Goal: Task Accomplishment & Management: Use online tool/utility

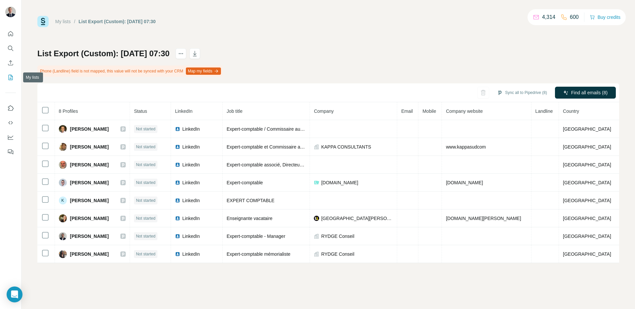
click at [12, 80] on icon "My lists" at bounding box center [11, 77] width 4 height 5
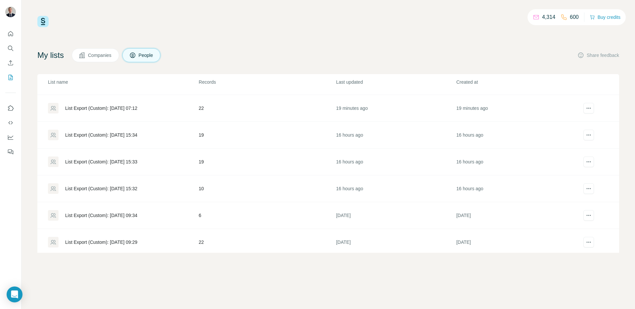
scroll to position [109, 0]
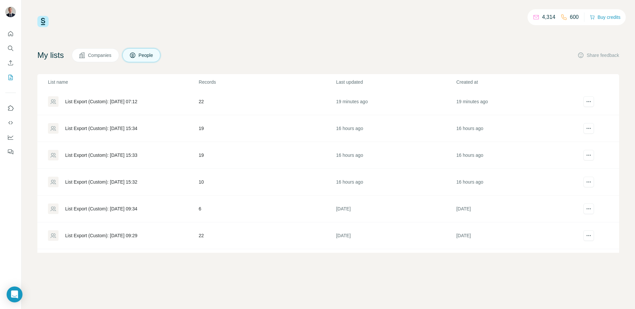
click at [103, 206] on div "List Export (Custom): [DATE] 09:34" at bounding box center [101, 208] width 72 height 7
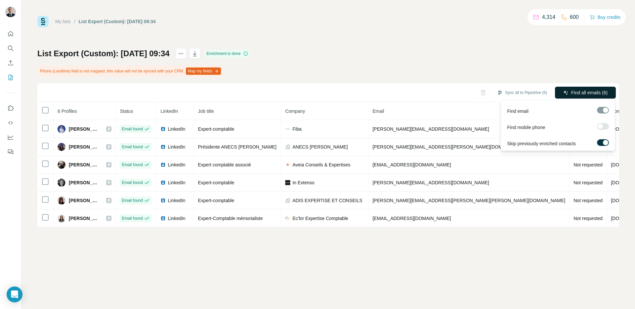
click at [576, 92] on span "Find all emails (6)" at bounding box center [589, 92] width 36 height 7
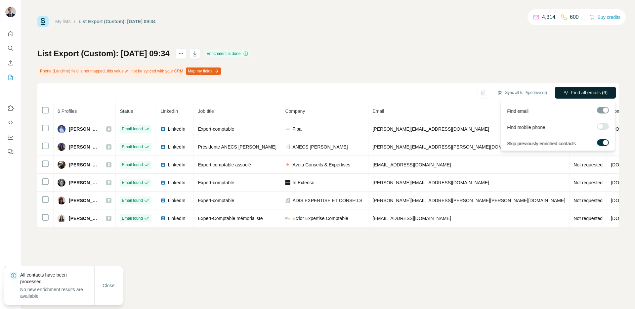
click at [584, 93] on span "Find all emails (6)" at bounding box center [589, 92] width 36 height 7
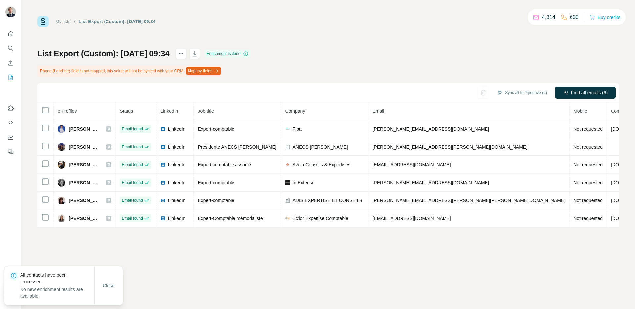
click at [511, 48] on div "My lists / List Export (Custom): [DATE] 09:34 4,314 600 Buy credits List Export…" at bounding box center [328, 121] width 582 height 211
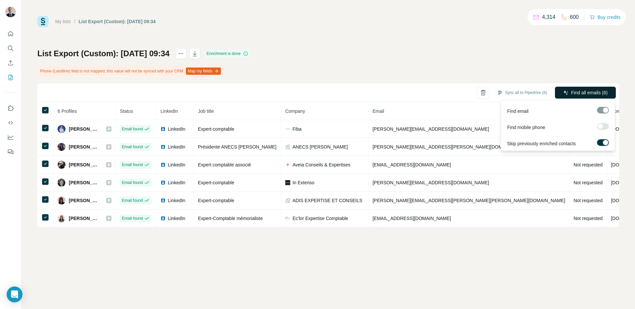
click at [587, 92] on span "Find all emails (6)" at bounding box center [589, 92] width 36 height 7
click at [597, 93] on span "Find all emails (6)" at bounding box center [589, 92] width 36 height 7
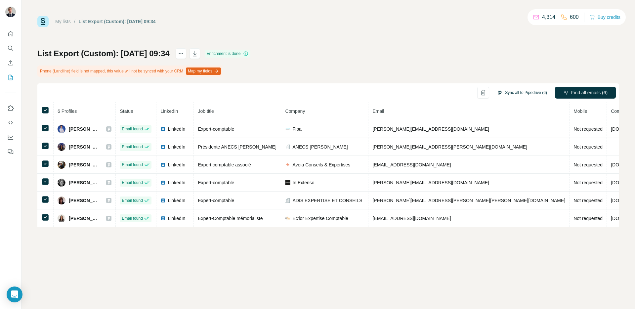
click at [514, 92] on button "Sync all to Pipedrive (6)" at bounding box center [521, 93] width 59 height 10
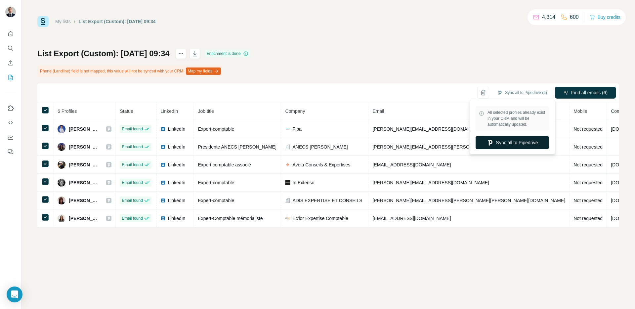
click at [490, 145] on icon "button" at bounding box center [490, 142] width 7 height 7
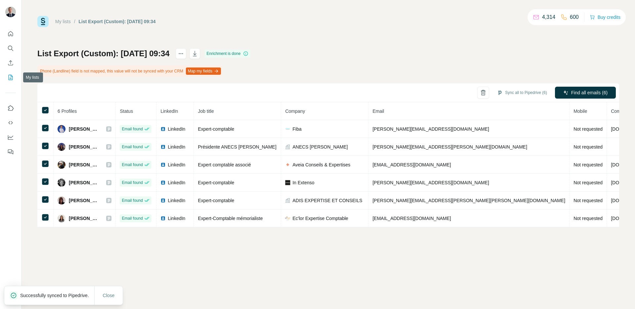
click at [8, 78] on icon "My lists" at bounding box center [10, 77] width 7 height 7
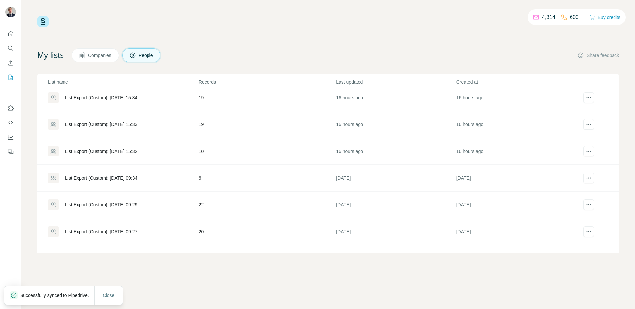
scroll to position [139, 0]
click at [112, 154] on div "List Export (Custom): [DATE] 15:32" at bounding box center [101, 152] width 72 height 7
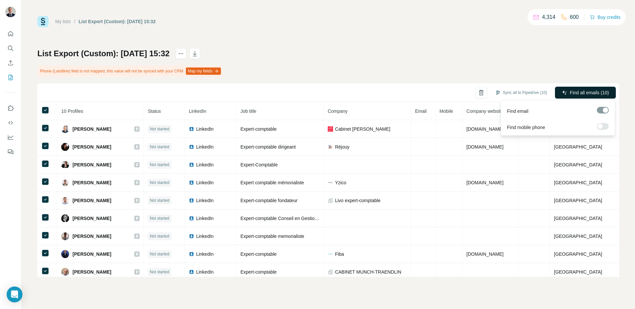
click at [589, 92] on span "Find all emails (10)" at bounding box center [589, 92] width 39 height 7
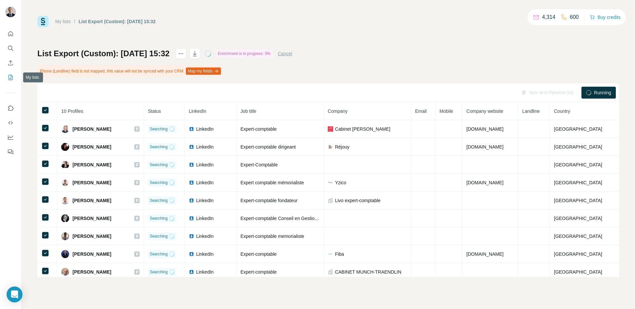
click at [9, 80] on icon "My lists" at bounding box center [11, 77] width 4 height 5
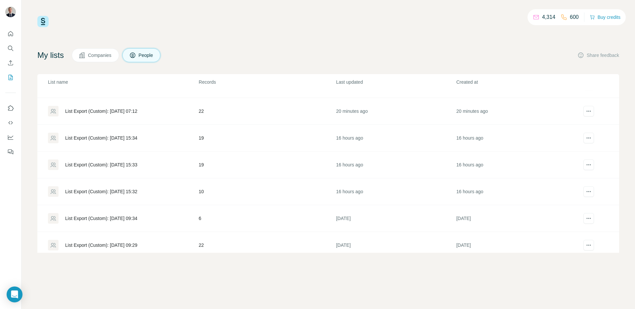
scroll to position [102, 0]
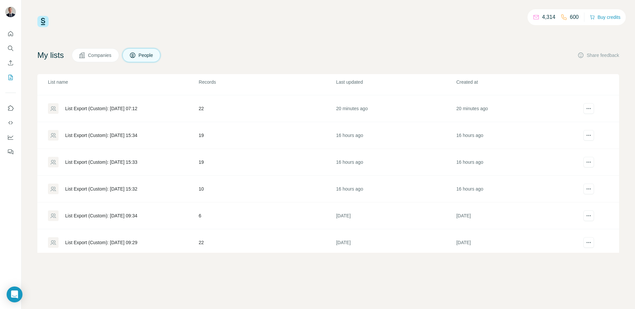
click at [61, 159] on div "List Export (Custom): [DATE] 15:33" at bounding box center [123, 162] width 150 height 11
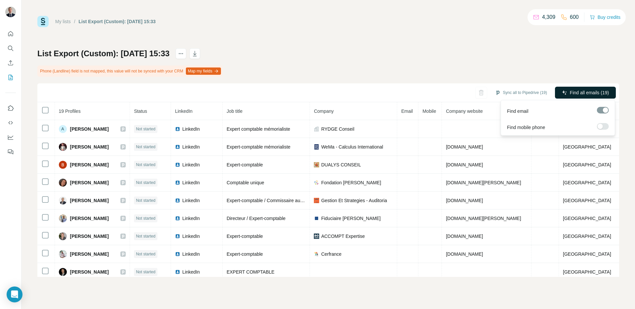
click at [586, 95] on span "Find all emails (19)" at bounding box center [589, 92] width 39 height 7
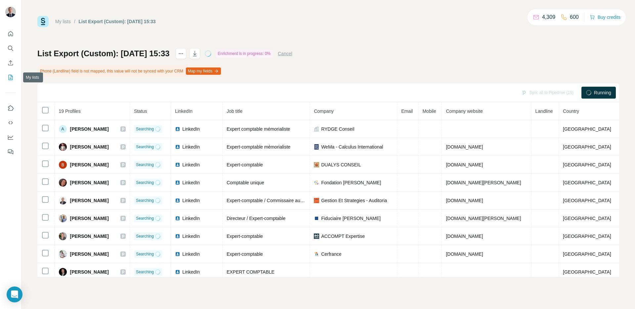
click at [14, 74] on icon "My lists" at bounding box center [10, 77] width 7 height 7
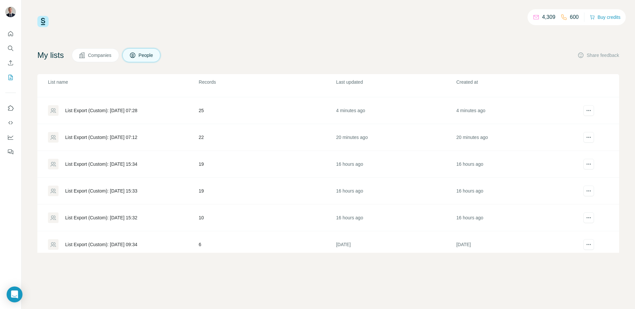
scroll to position [76, 0]
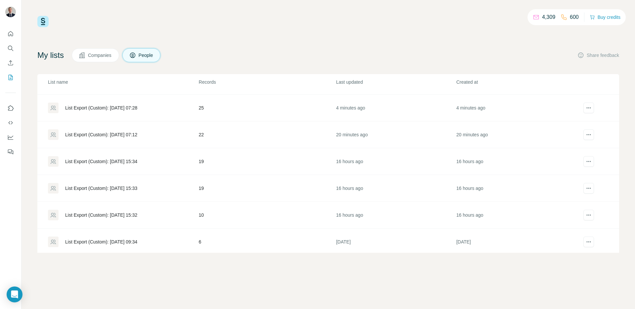
click at [107, 163] on div "List Export (Custom): [DATE] 15:34" at bounding box center [101, 161] width 72 height 7
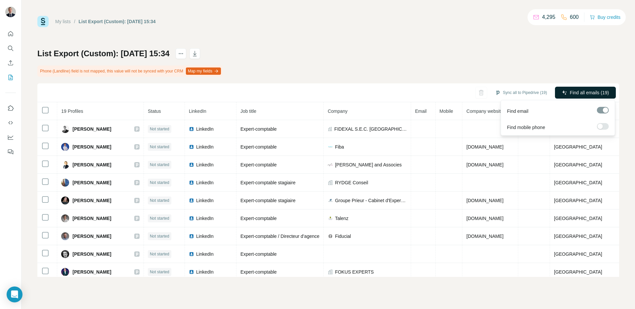
click at [584, 95] on span "Find all emails (19)" at bounding box center [589, 92] width 39 height 7
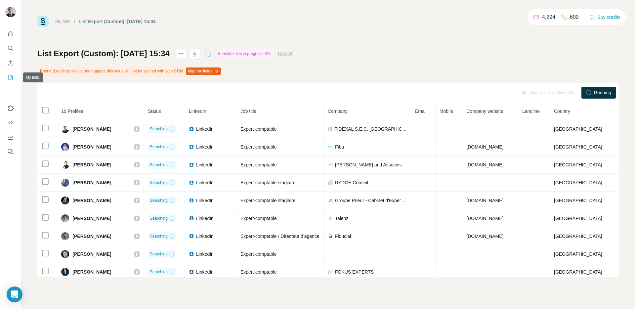
click at [12, 74] on button "My lists" at bounding box center [10, 77] width 11 height 12
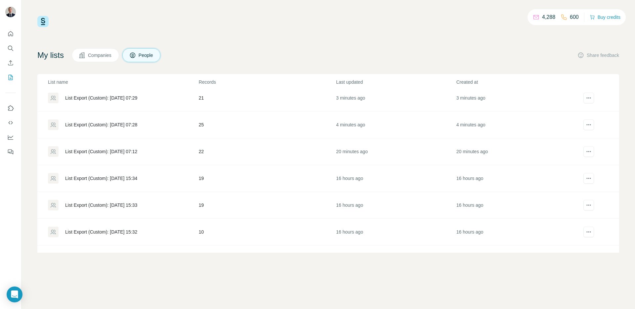
scroll to position [60, 0]
click at [95, 154] on div "List Export (Custom): [DATE] 07:12" at bounding box center [101, 151] width 72 height 7
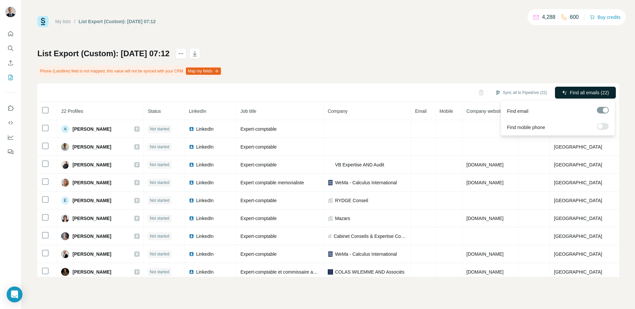
click at [592, 91] on span "Find all emails (22)" at bounding box center [589, 92] width 39 height 7
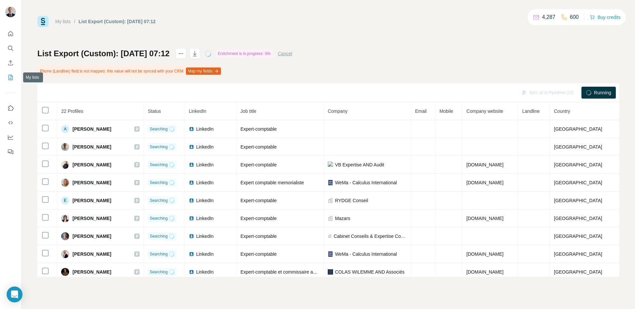
click at [9, 78] on icon "My lists" at bounding box center [11, 77] width 4 height 5
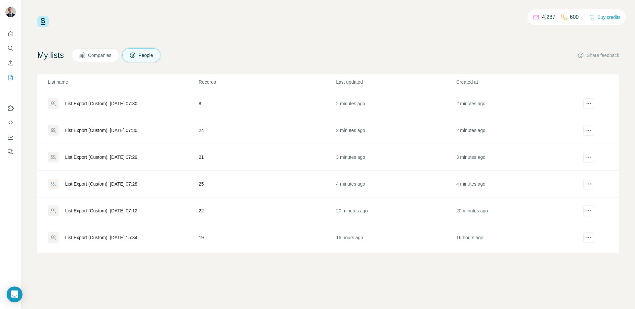
click at [108, 178] on td "List Export (Custom): [DATE] 07:28" at bounding box center [117, 184] width 161 height 27
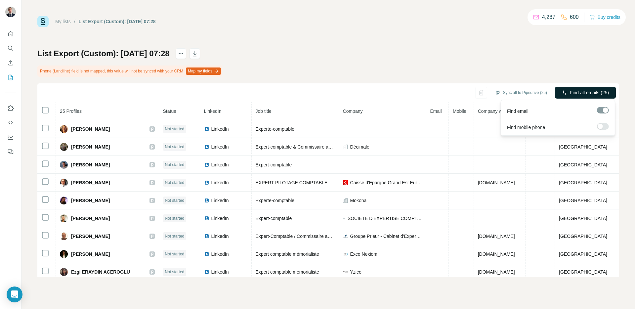
click at [588, 89] on button "Find all emails (25)" at bounding box center [585, 93] width 61 height 12
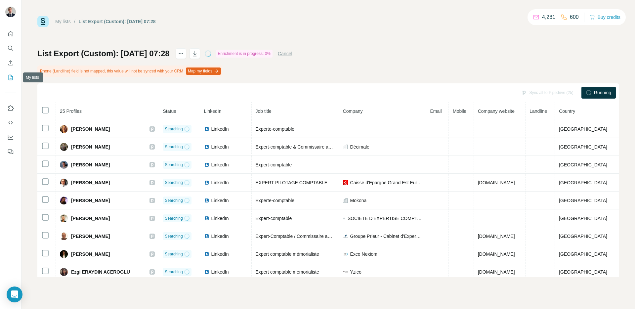
click at [9, 80] on icon "My lists" at bounding box center [10, 77] width 7 height 7
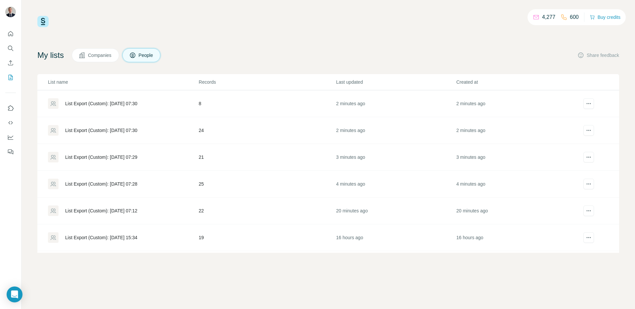
click at [123, 158] on div "List Export (Custom): [DATE] 07:29" at bounding box center [101, 157] width 72 height 7
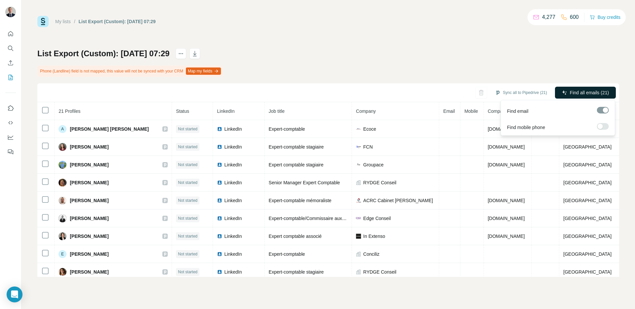
click at [590, 92] on span "Find all emails (21)" at bounding box center [589, 92] width 39 height 7
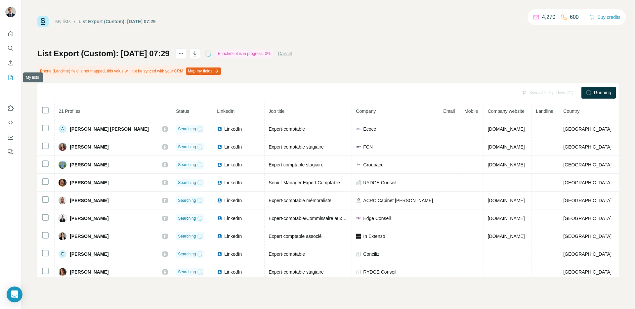
click at [10, 78] on icon "My lists" at bounding box center [11, 77] width 3 height 4
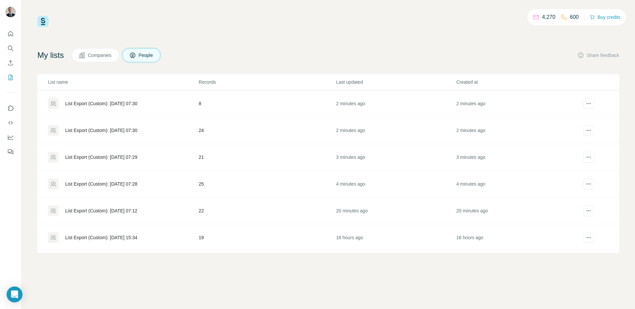
click at [118, 130] on div "List Export (Custom): [DATE] 07:30" at bounding box center [101, 130] width 72 height 7
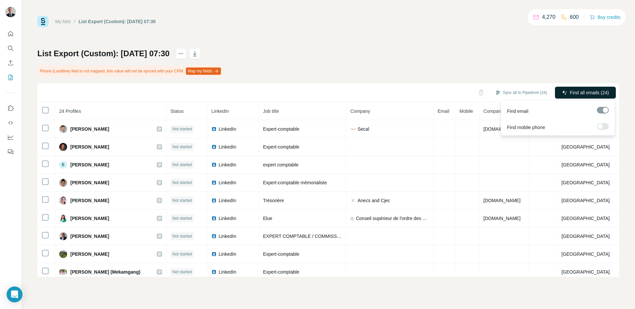
click at [589, 93] on span "Find all emails (24)" at bounding box center [589, 92] width 39 height 7
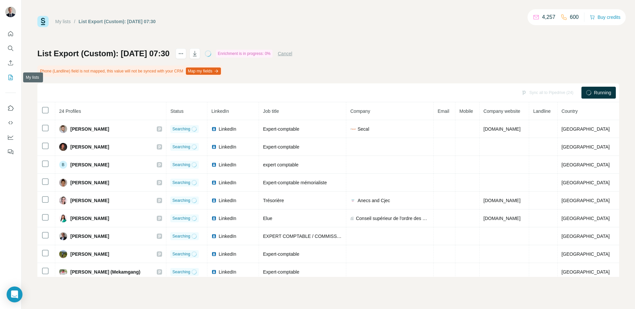
click at [6, 75] on button "My lists" at bounding box center [10, 77] width 11 height 12
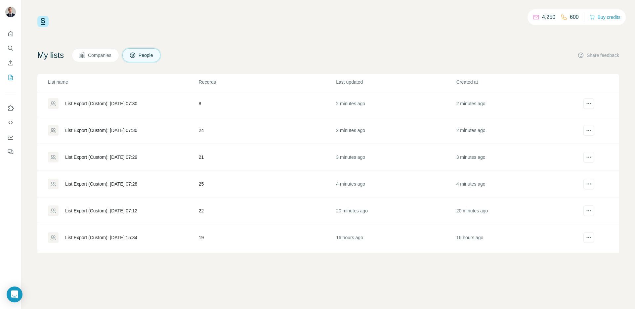
click at [137, 103] on div "List Export (Custom): [DATE] 07:30" at bounding box center [101, 103] width 72 height 7
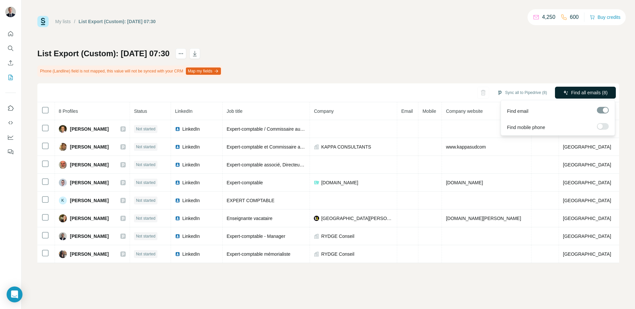
click at [584, 93] on span "Find all emails (8)" at bounding box center [589, 92] width 36 height 7
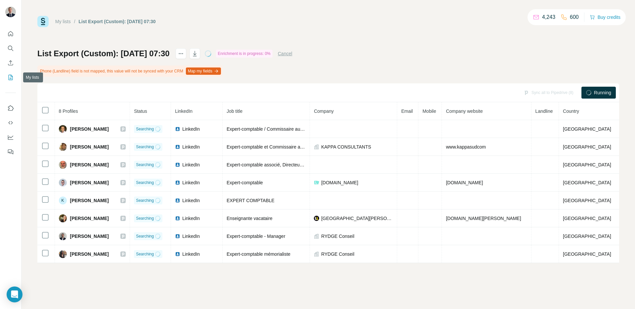
click at [10, 77] on icon "My lists" at bounding box center [10, 77] width 7 height 7
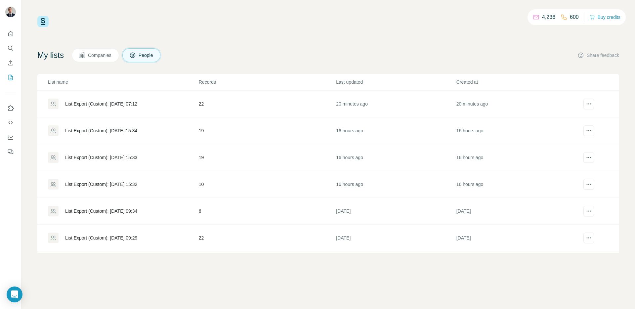
scroll to position [106, 0]
click at [122, 153] on div "List Export (Custom): [DATE] 15:33" at bounding box center [123, 158] width 150 height 11
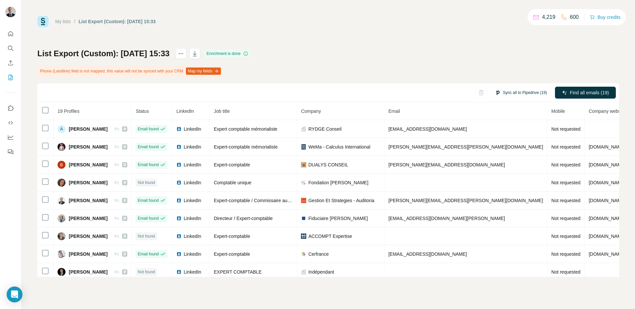
click at [507, 92] on button "Sync all to Pipedrive (19)" at bounding box center [520, 93] width 61 height 10
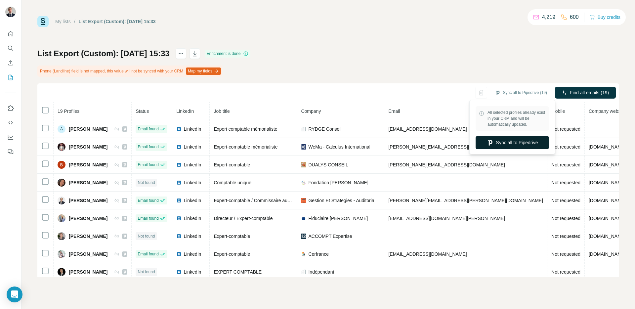
click at [511, 139] on button "Sync all to Pipedrive" at bounding box center [512, 142] width 73 height 13
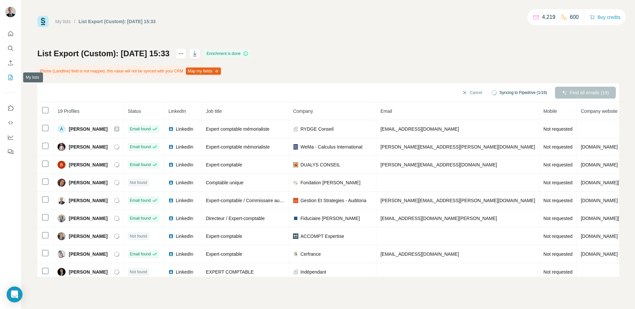
click at [11, 80] on icon "My lists" at bounding box center [10, 77] width 7 height 7
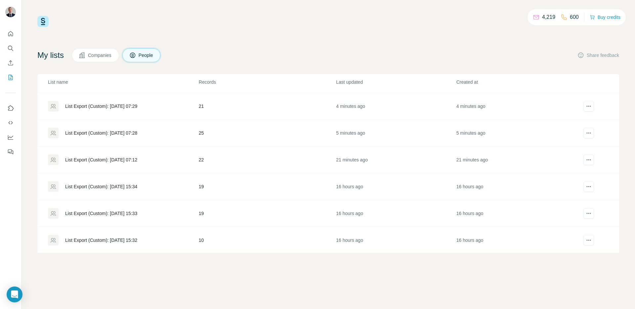
scroll to position [53, 0]
click at [133, 182] on div "List Export (Custom): [DATE] 15:34" at bounding box center [101, 185] width 72 height 7
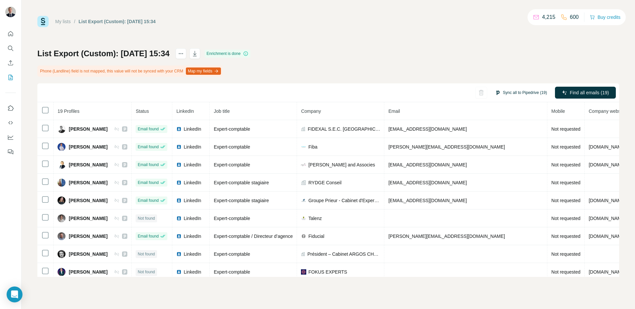
click at [501, 91] on button "Sync all to Pipedrive (19)" at bounding box center [520, 93] width 61 height 10
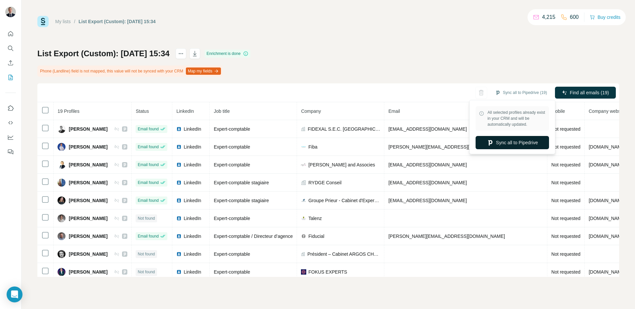
click at [503, 143] on button "Sync all to Pipedrive" at bounding box center [512, 142] width 73 height 13
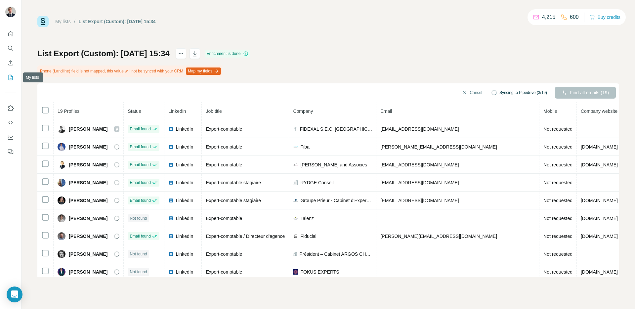
click at [12, 75] on icon "My lists" at bounding box center [11, 77] width 4 height 5
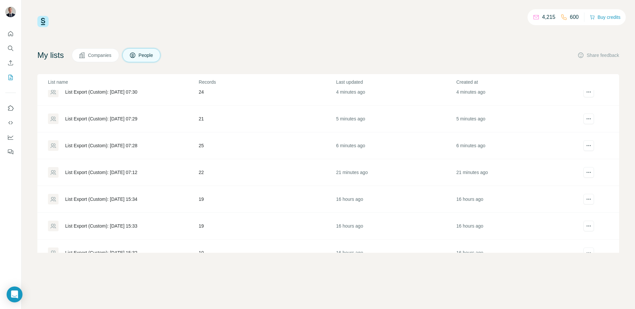
scroll to position [40, 0]
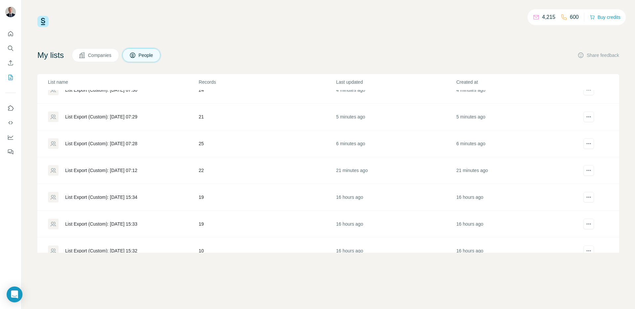
click at [100, 173] on div "List Export (Custom): [DATE] 07:12" at bounding box center [101, 170] width 72 height 7
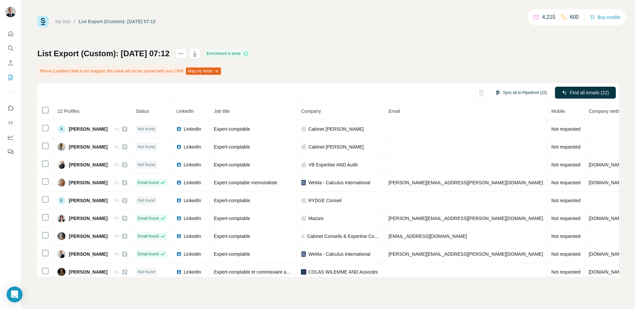
click at [511, 93] on button "Sync all to Pipedrive (22)" at bounding box center [520, 93] width 61 height 10
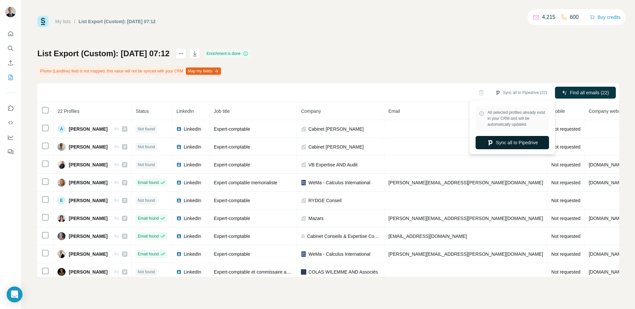
click at [505, 138] on button "Sync all to Pipedrive" at bounding box center [512, 142] width 73 height 13
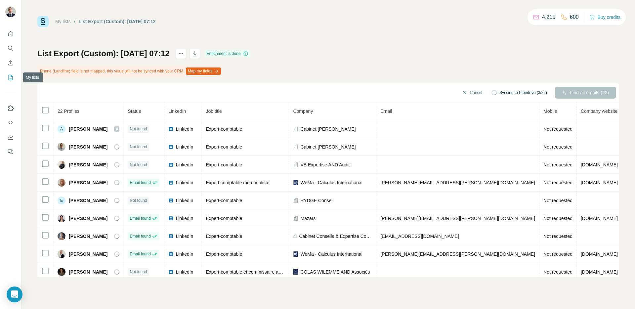
click at [8, 75] on icon "My lists" at bounding box center [10, 77] width 7 height 7
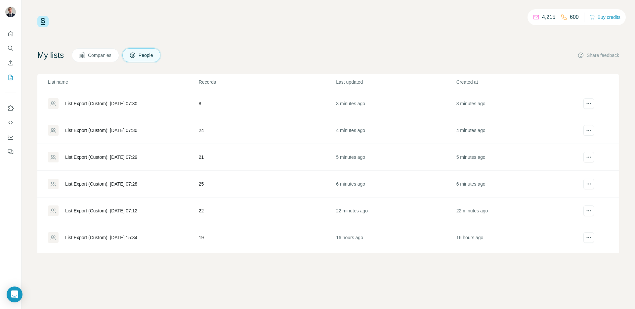
click at [93, 185] on div "List Export (Custom): [DATE] 07:28" at bounding box center [101, 184] width 72 height 7
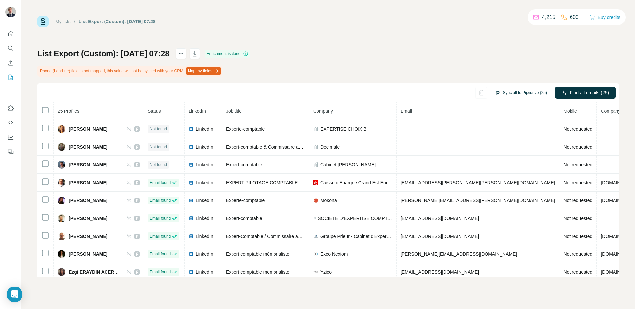
click at [502, 89] on button "Sync all to Pipedrive (25)" at bounding box center [520, 93] width 61 height 10
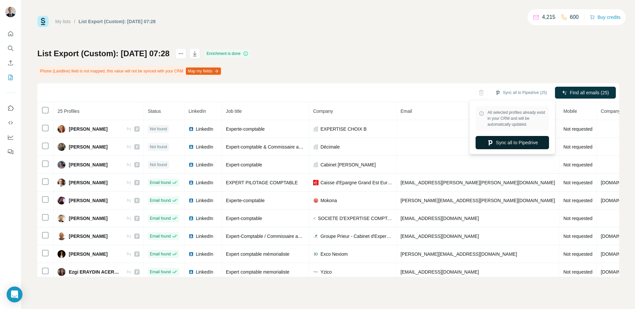
click at [492, 145] on button "Sync all to Pipedrive" at bounding box center [512, 142] width 73 height 13
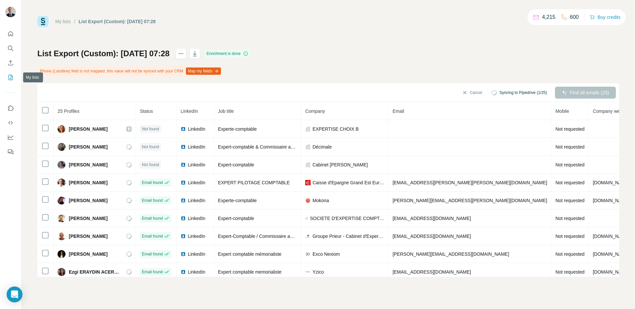
click at [10, 79] on icon "My lists" at bounding box center [11, 77] width 4 height 5
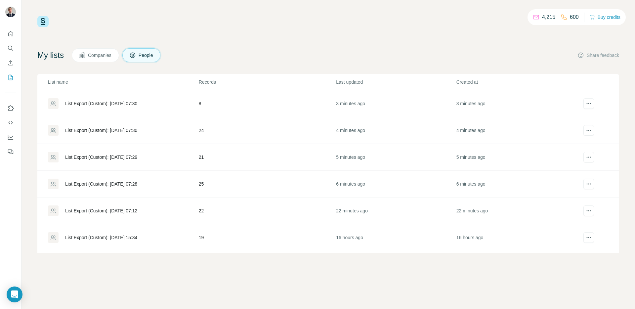
click at [121, 158] on div "List Export (Custom): [DATE] 07:29" at bounding box center [101, 157] width 72 height 7
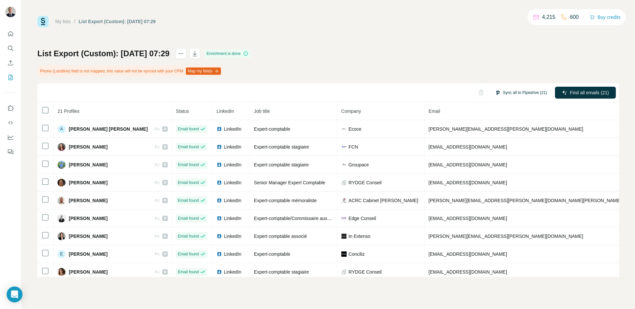
click at [507, 89] on button "Sync all to Pipedrive (21)" at bounding box center [520, 93] width 61 height 10
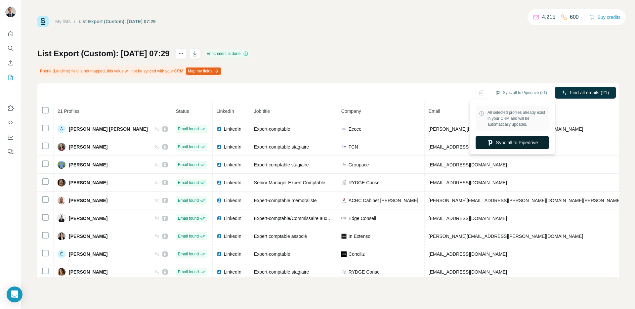
click at [511, 140] on button "Sync all to Pipedrive" at bounding box center [512, 142] width 73 height 13
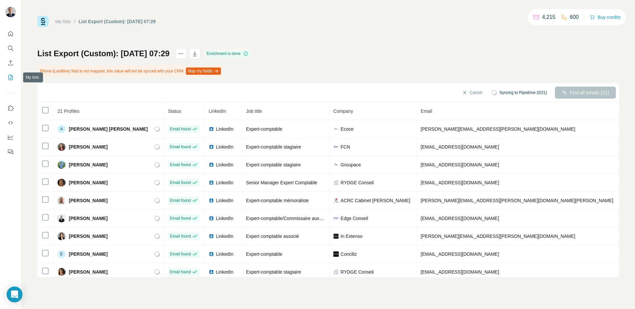
click at [9, 72] on button "My lists" at bounding box center [10, 77] width 11 height 12
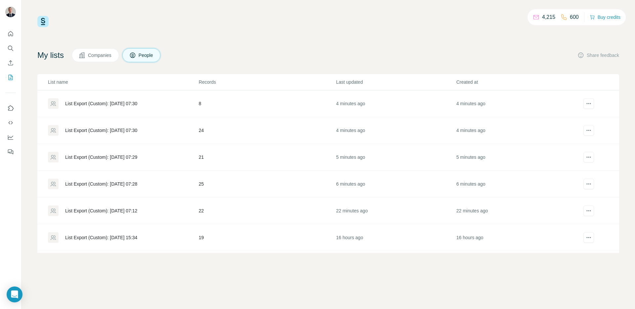
click at [105, 131] on div "List Export (Custom): [DATE] 07:30" at bounding box center [101, 130] width 72 height 7
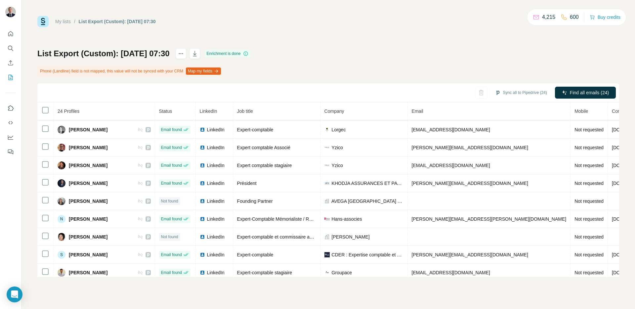
scroll to position [272, 0]
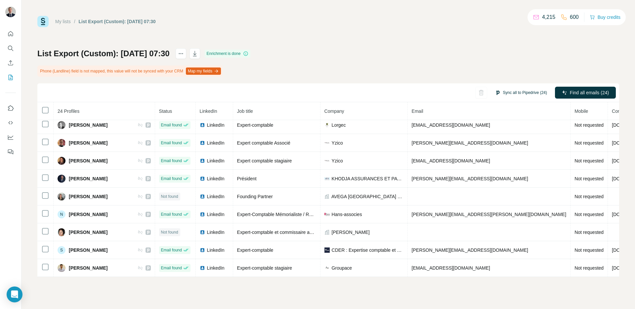
click at [524, 93] on button "Sync all to Pipedrive (24)" at bounding box center [520, 93] width 61 height 10
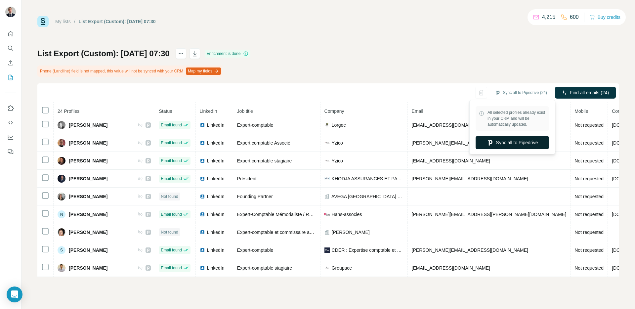
click at [504, 144] on button "Sync all to Pipedrive" at bounding box center [512, 142] width 73 height 13
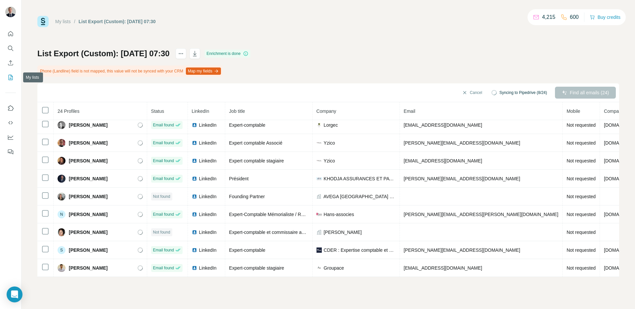
click at [11, 77] on icon "My lists" at bounding box center [10, 77] width 7 height 7
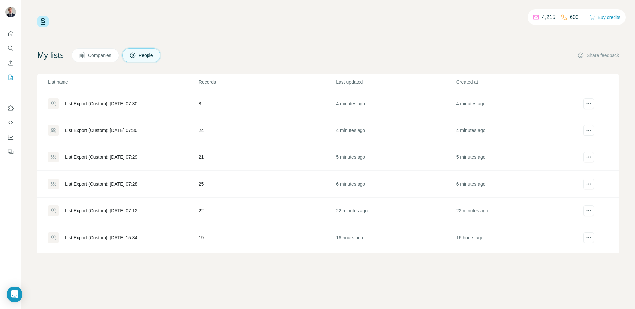
click at [120, 106] on div "List Export (Custom): [DATE] 07:30" at bounding box center [101, 103] width 72 height 7
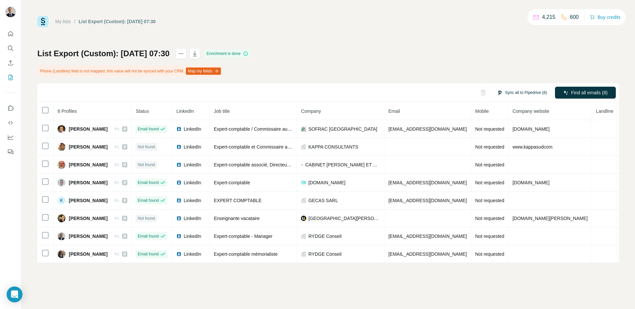
click at [525, 94] on button "Sync all to Pipedrive (8)" at bounding box center [521, 93] width 59 height 10
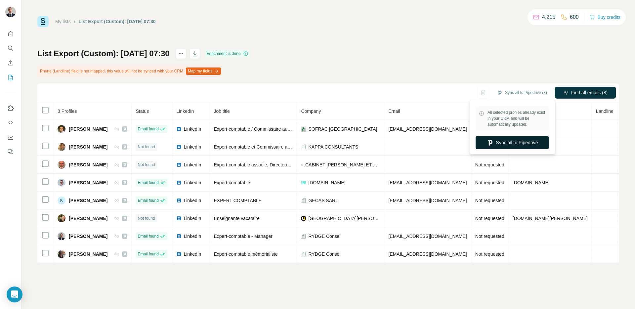
click at [509, 140] on button "Sync all to Pipedrive" at bounding box center [512, 142] width 73 height 13
